Goal: Complete application form: Complete application form

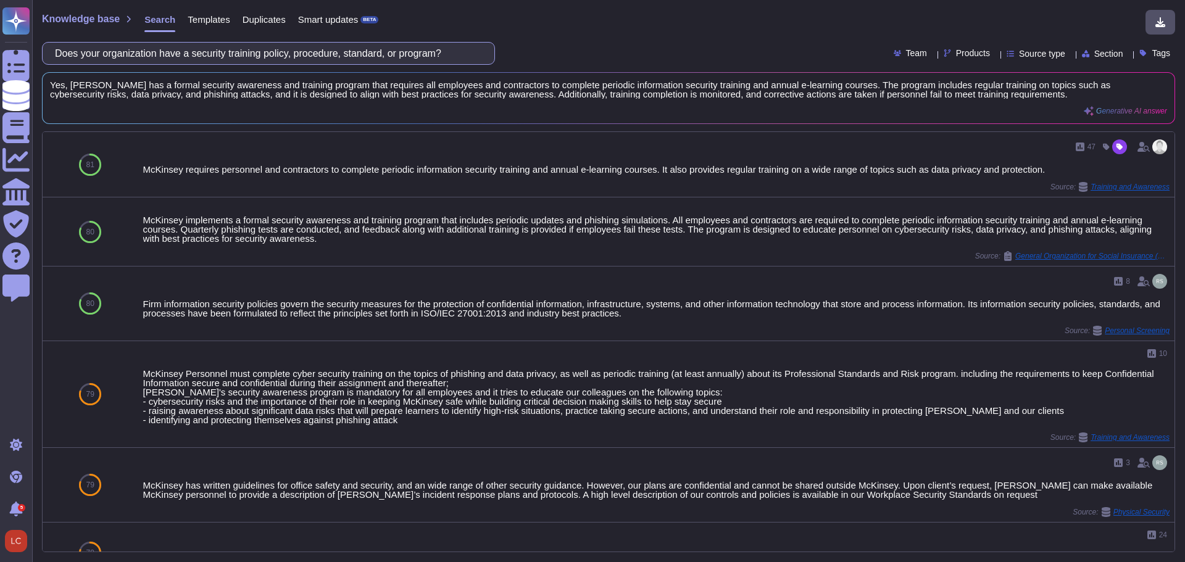
click at [336, 55] on input "Does your organization have a security training policy, procedure, standard, or…" at bounding box center [265, 54] width 433 height 22
paste input "conduct an end-to-end technology disaster recovery test or exercise that includ…"
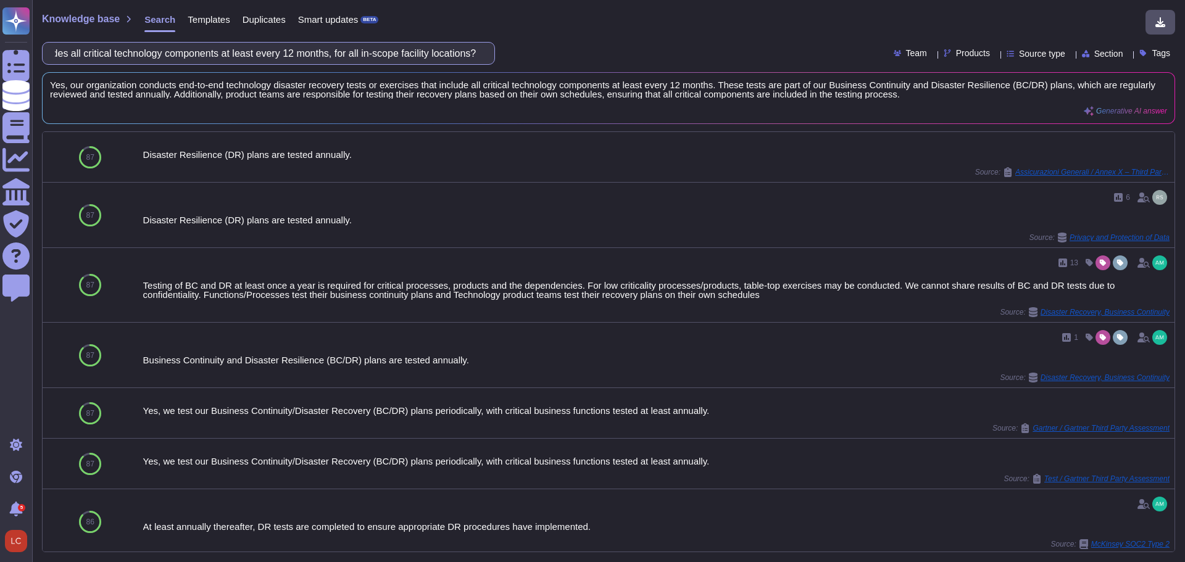
scroll to position [0, 455]
type input "Does your organization conduct an end-to-end technology disaster recovery test …"
click at [1150, 157] on icon at bounding box center [1150, 157] width 0 height 0
click at [120, 53] on input "Does your organization conduct an end-to-end technology disaster recovery test …" at bounding box center [265, 54] width 433 height 22
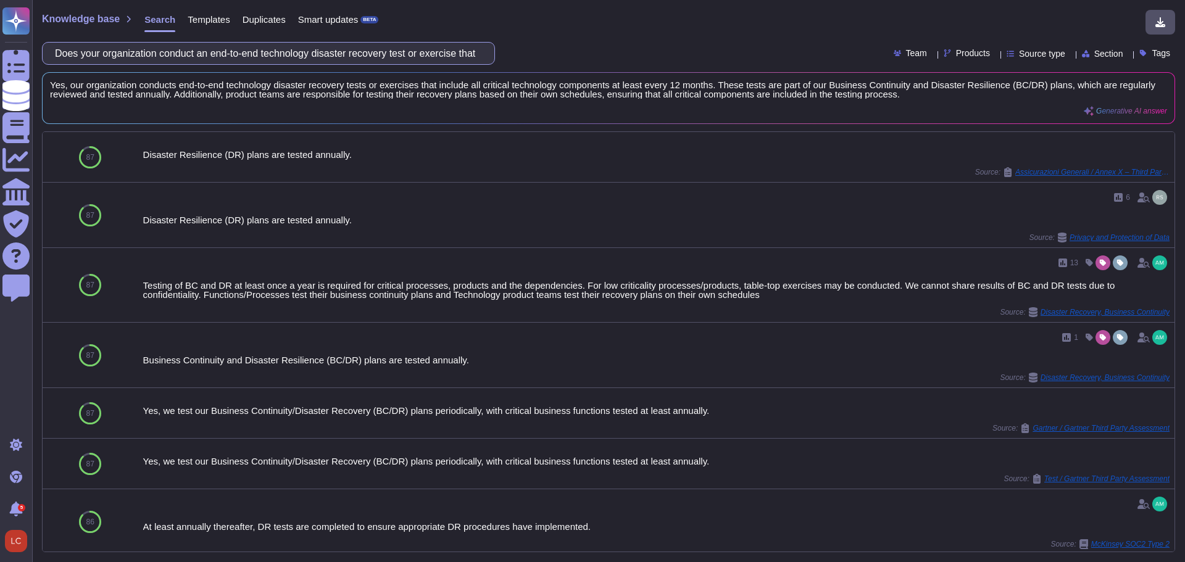
paste input "implemented data loss prevention (DLP) include encrypted and unencrypted email/…"
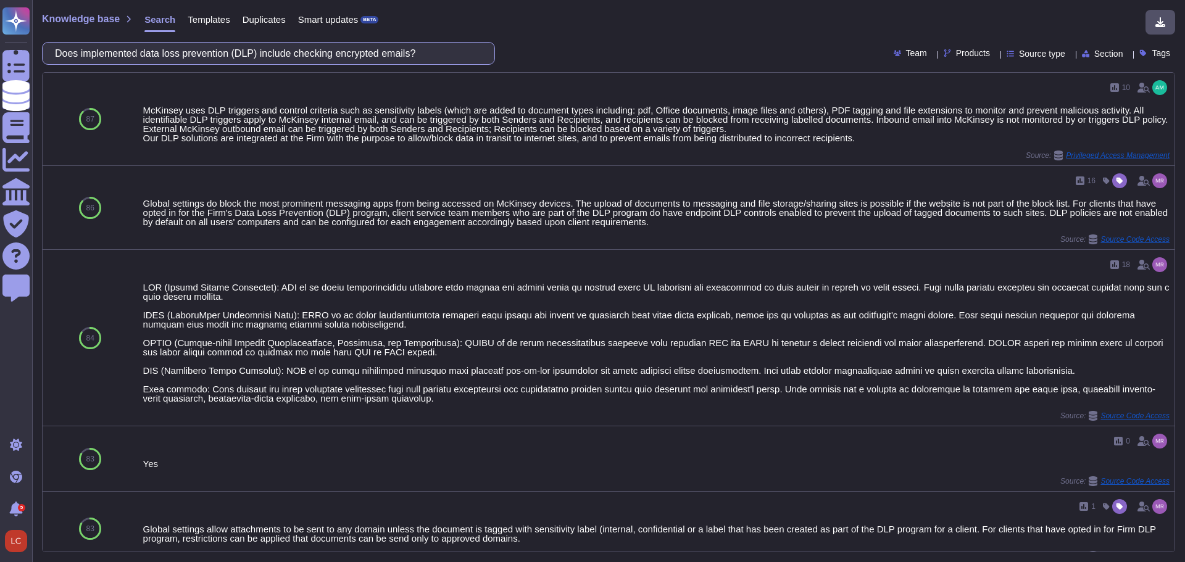
paste input "your organization encrypt all outgoing emails that contain client data"
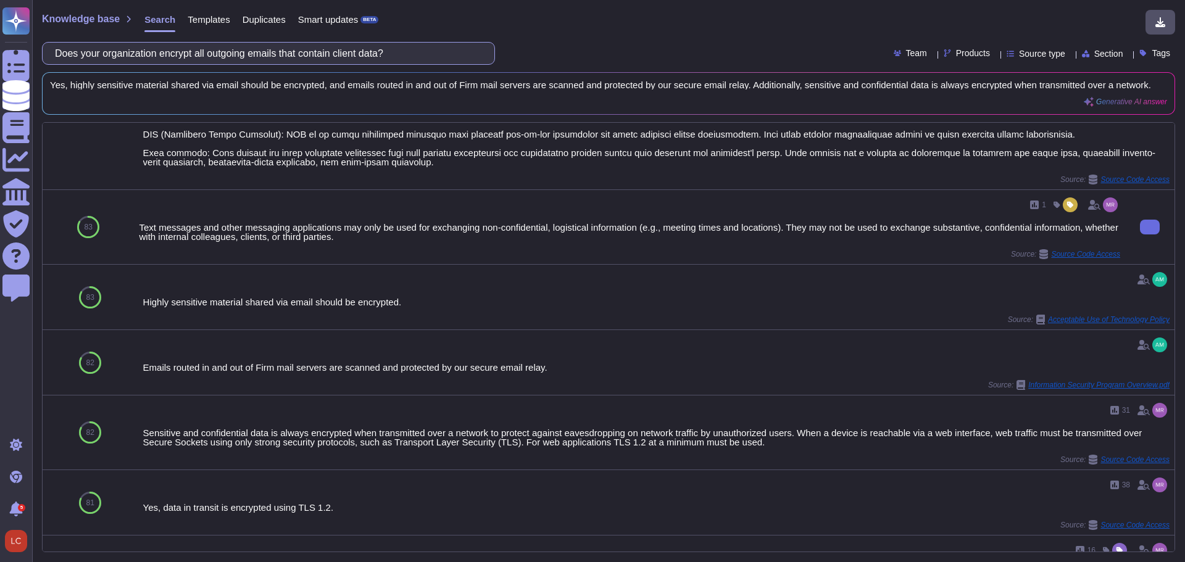
scroll to position [123, 0]
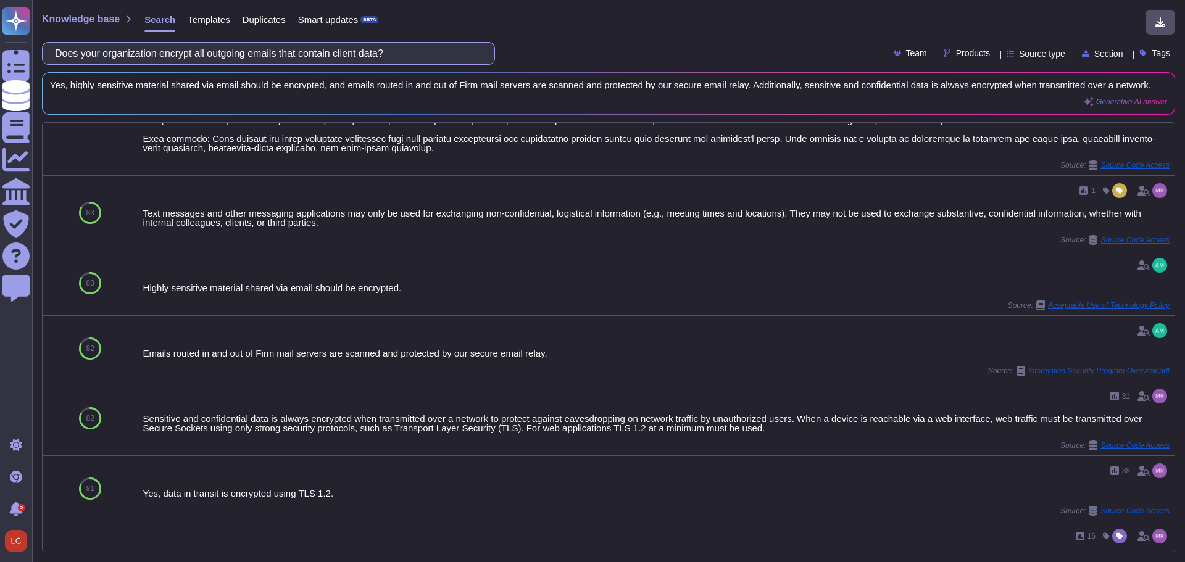
paste input "prevent the storage of client data in cloud service provider logs"
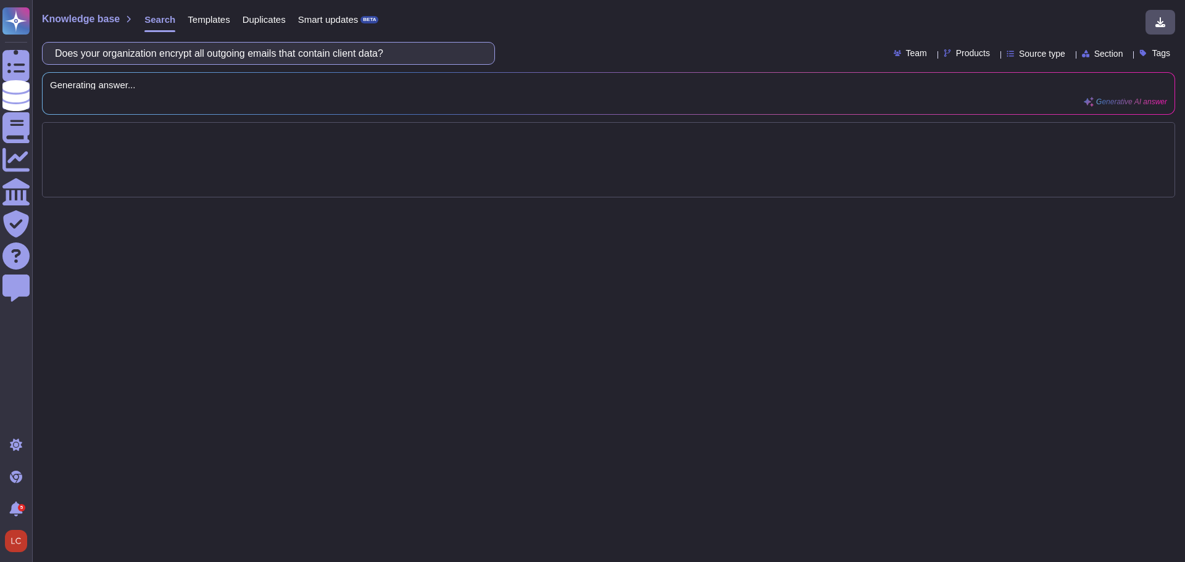
scroll to position [0, 0]
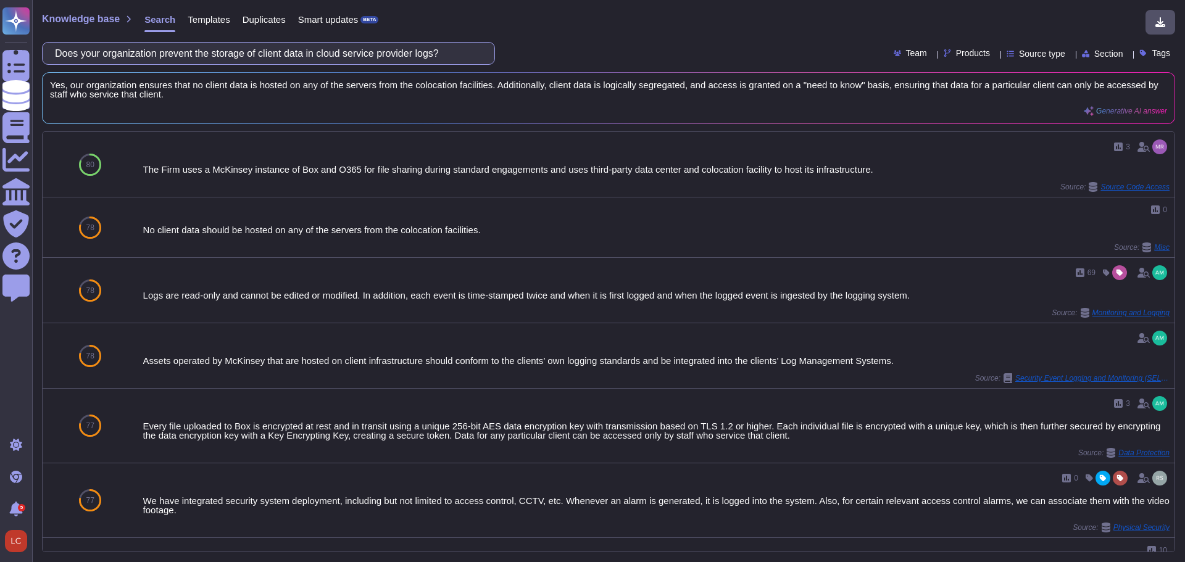
paste input "encrypt laptops and desktop hard drives using the equivalent of 256-bit AES enc…"
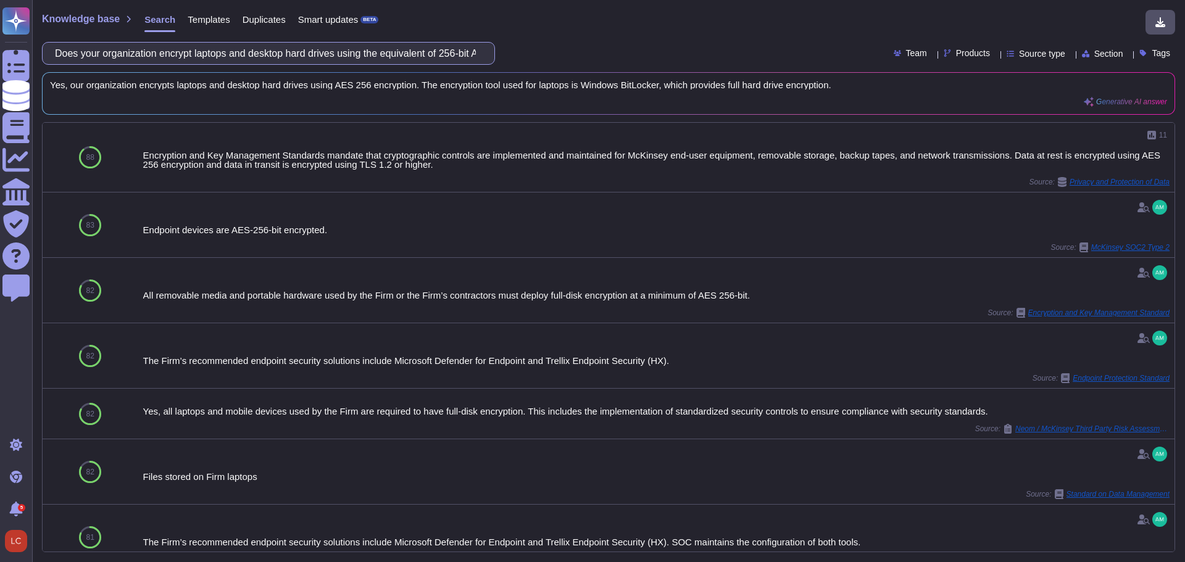
click at [381, 53] on input "Does your organization encrypt laptops and desktop hard drives using the equiva…" at bounding box center [265, 54] width 433 height 22
paste input "require separation of duties between the requester, approver, and grantor of ap…"
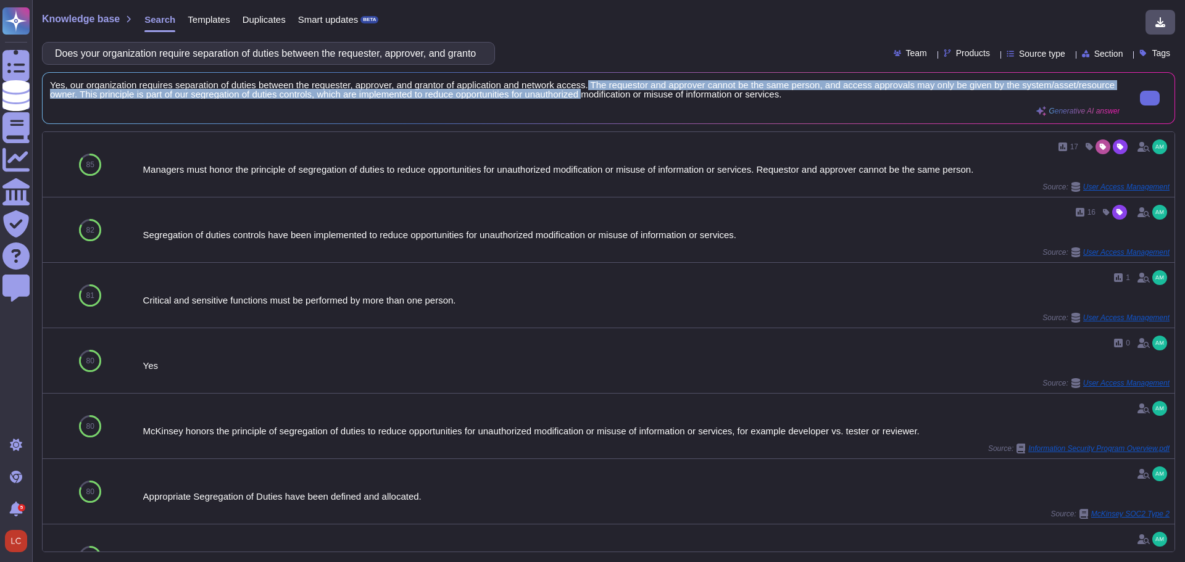
scroll to position [1, 0]
drag, startPoint x: 586, startPoint y: 83, endPoint x: 803, endPoint y: 99, distance: 217.2
click at [803, 99] on div "Yes, our organization requires separation of duties between the requester, appr…" at bounding box center [584, 98] width 1069 height 36
copy span "The requestor and approver cannot be the same person, and access approvals may …"
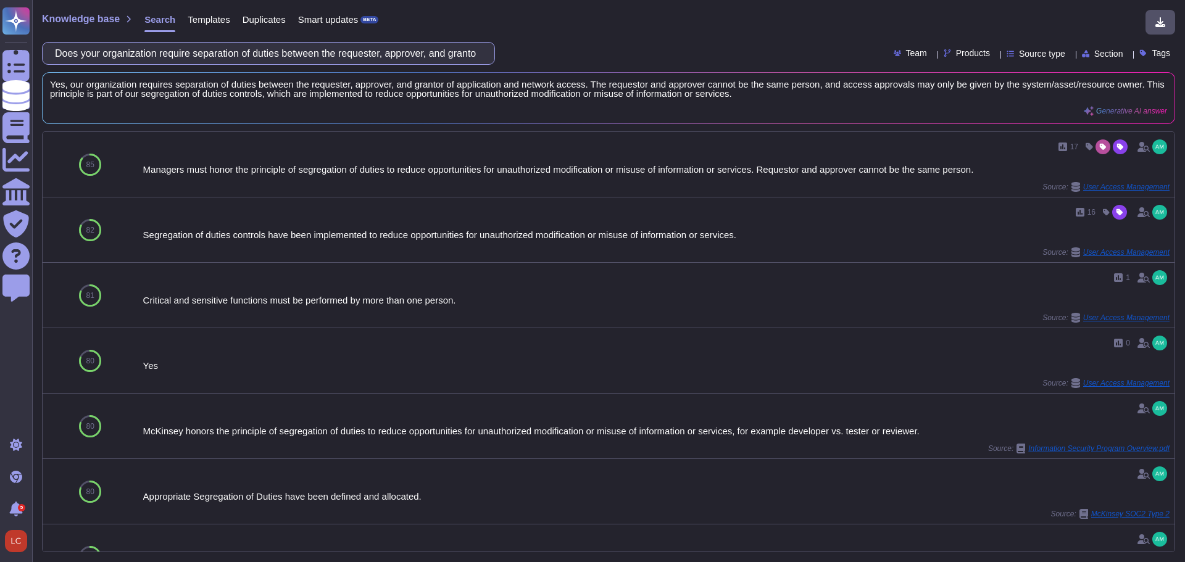
click at [358, 56] on input "Does your organization require separation of duties between the requester, appr…" at bounding box center [265, 54] width 433 height 22
paste input "Please describe the frequency of account activity access reviews."
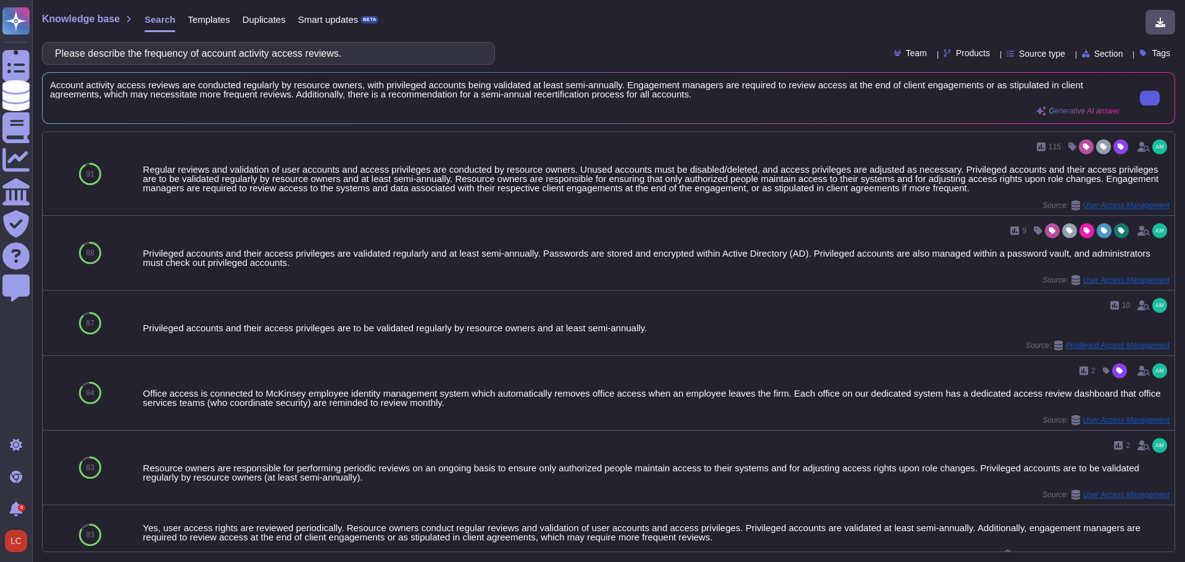
click at [314, 50] on input "Please describe the frequency of account activity access reviews." at bounding box center [265, 54] width 433 height 22
paste input "Does your organization disable or delete inactive accounts for all systems that…"
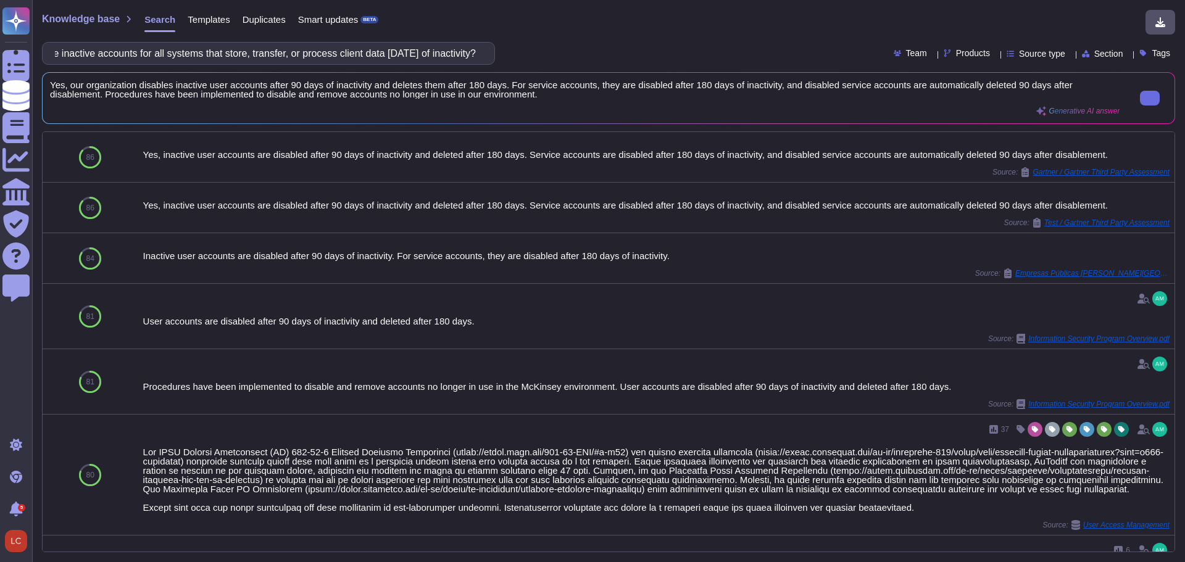
scroll to position [0, 0]
click at [195, 45] on input "Does your organization disable or delete inactive accounts for all systems that…" at bounding box center [265, 54] width 433 height 22
paste input "Please describe if identification of inactive accounts is performed manually or…"
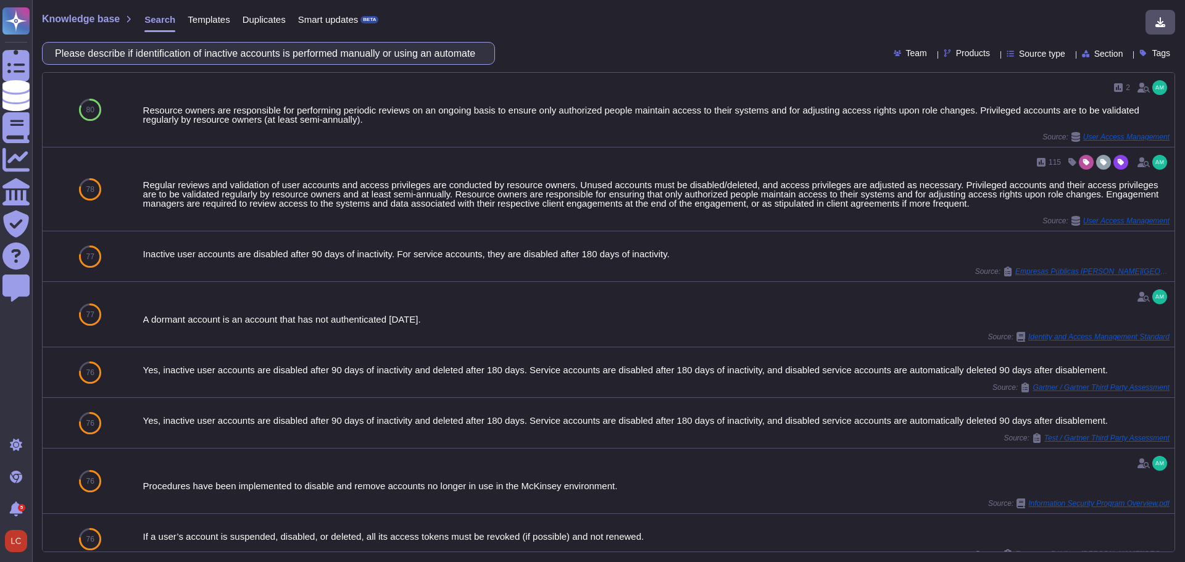
click at [358, 52] on input "Please describe if identification of inactive accounts is performed manually or…" at bounding box center [265, 54] width 433 height 22
paste input "H"
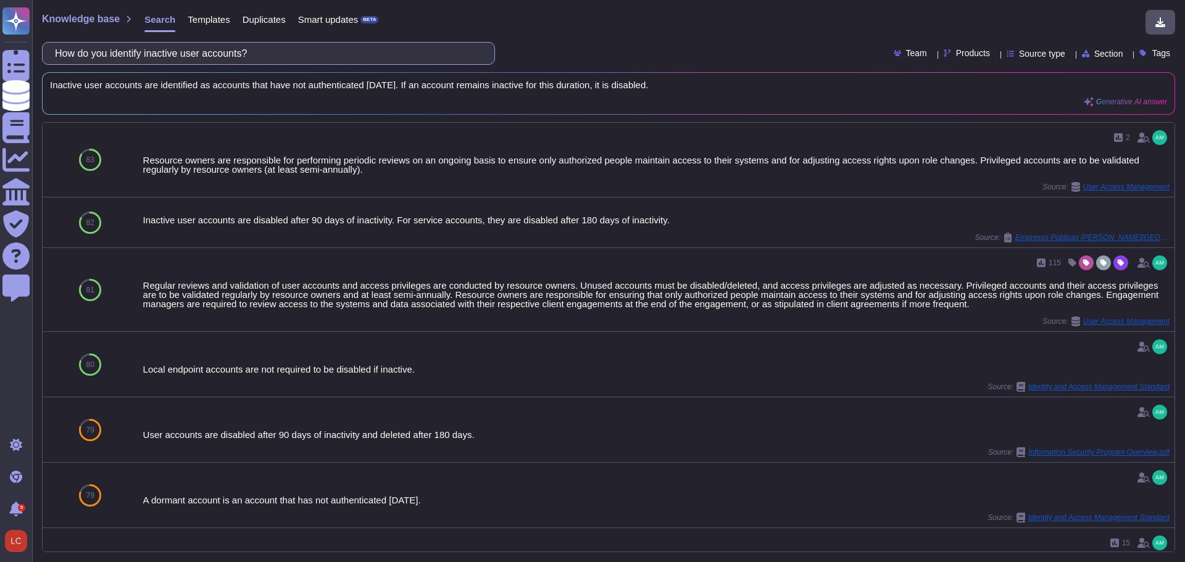
click at [120, 53] on input "How do you identify inactive user accounts?" at bounding box center [265, 54] width 433 height 22
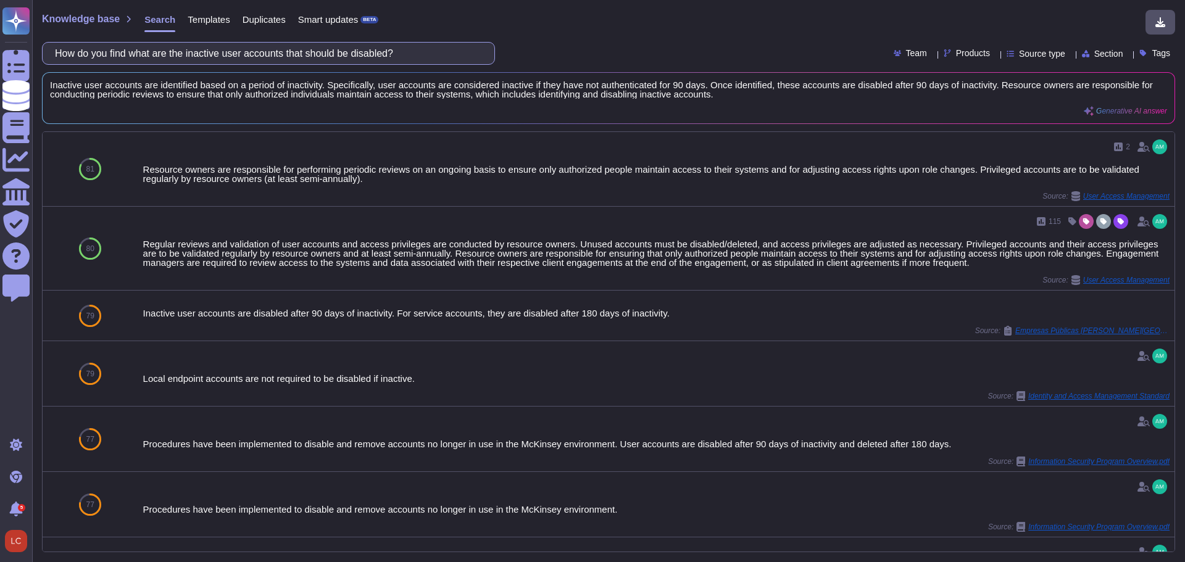
click at [268, 52] on input "How do you find what are the inactive user accounts that should be disabled?" at bounding box center [265, 54] width 433 height 22
paste input "Maximum password age of [DEMOGRAPHIC_DATA] days or less for privileged users"
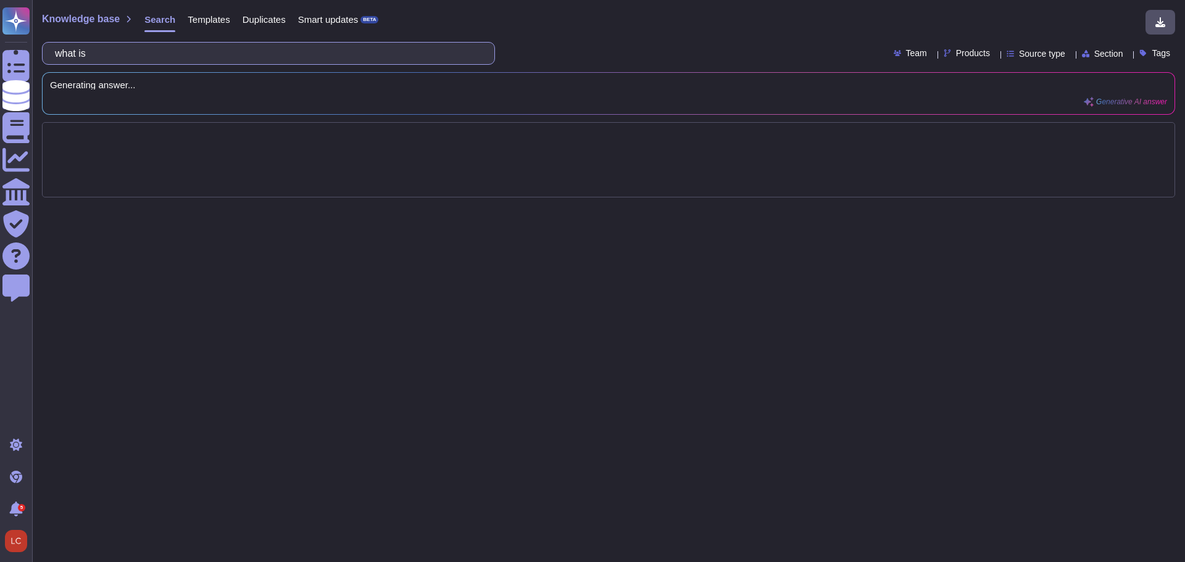
paste input "Invalid lock-out threshold to be a maximum of 5 failed attempts"
click at [96, 53] on input "what is Invalid lock-out threshold to be a maximum of 5 failed attempts" at bounding box center [265, 54] width 433 height 22
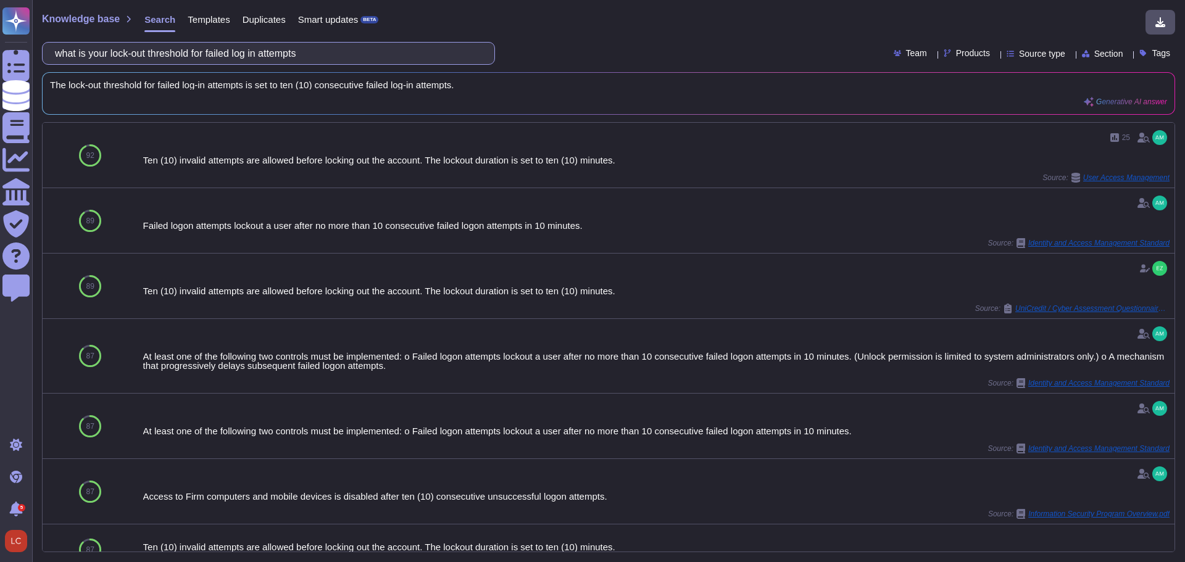
paste input "Does your organization require an additional level of approval for all privileg…"
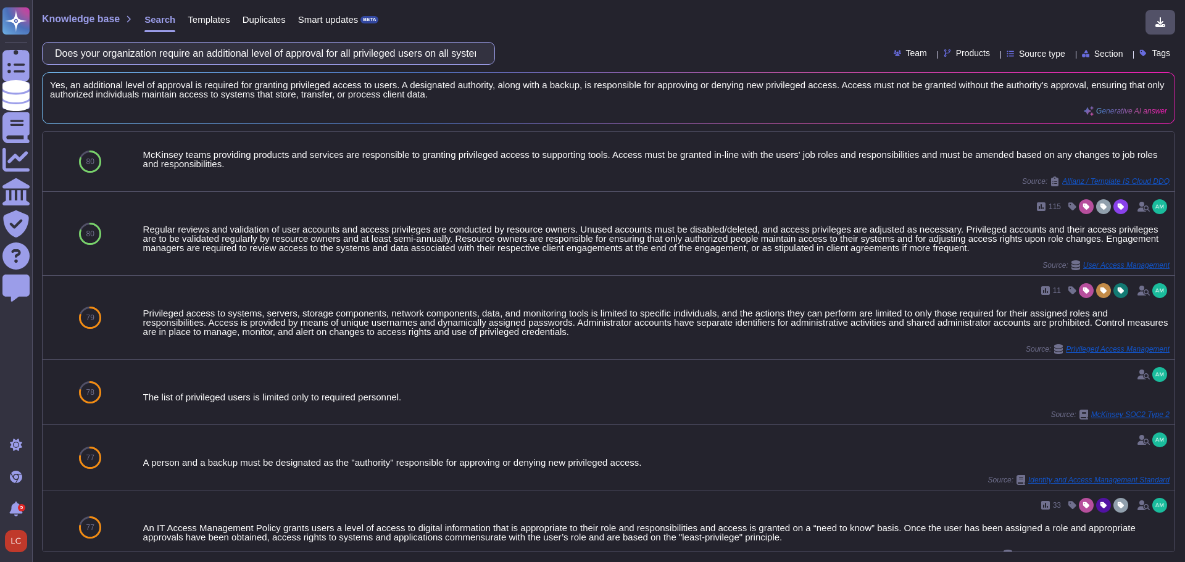
click at [383, 52] on input "Does your organization require an additional level of approval for all privileg…" at bounding box center [265, 54] width 433 height 22
paste input "privileged access accounts to enable multifactor authentication"
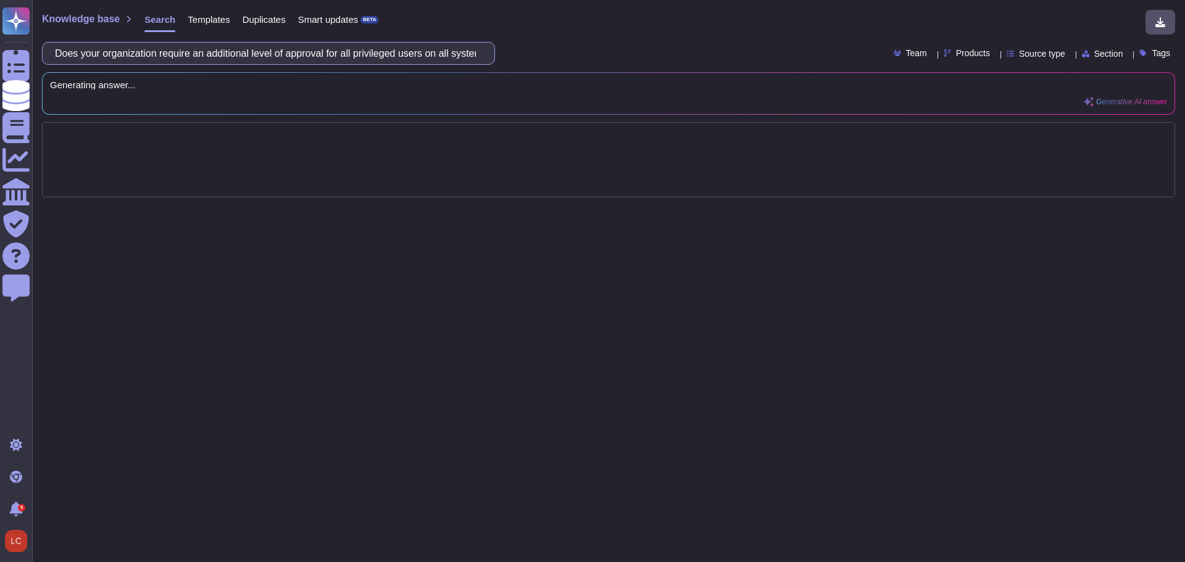
scroll to position [0, 249]
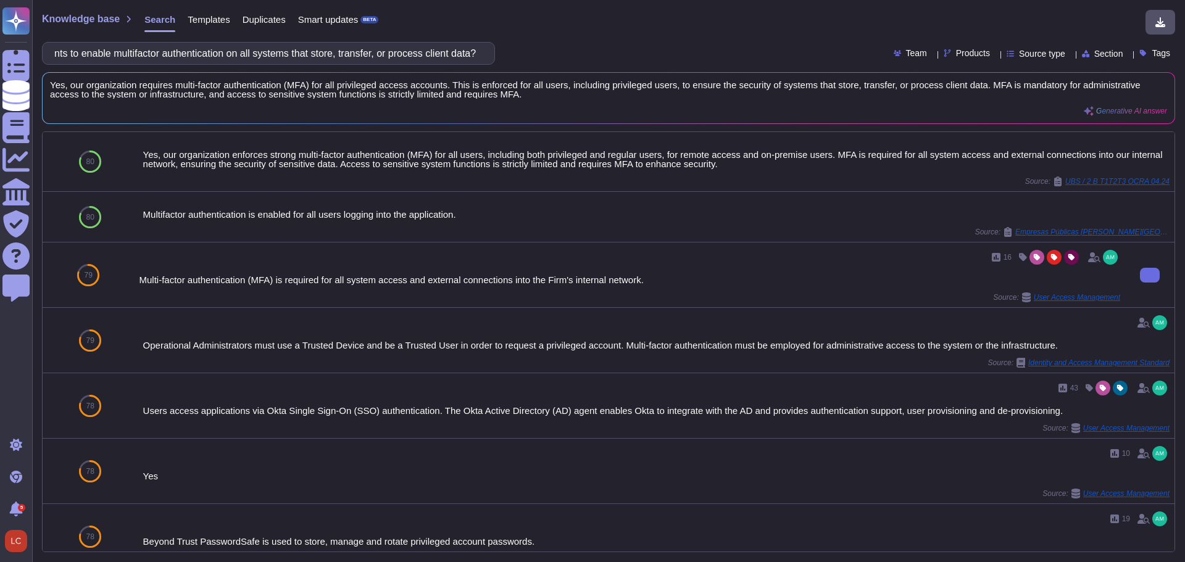
type input "Does your organization require privileged access accounts to enable multifactor…"
